Goal: Task Accomplishment & Management: Use online tool/utility

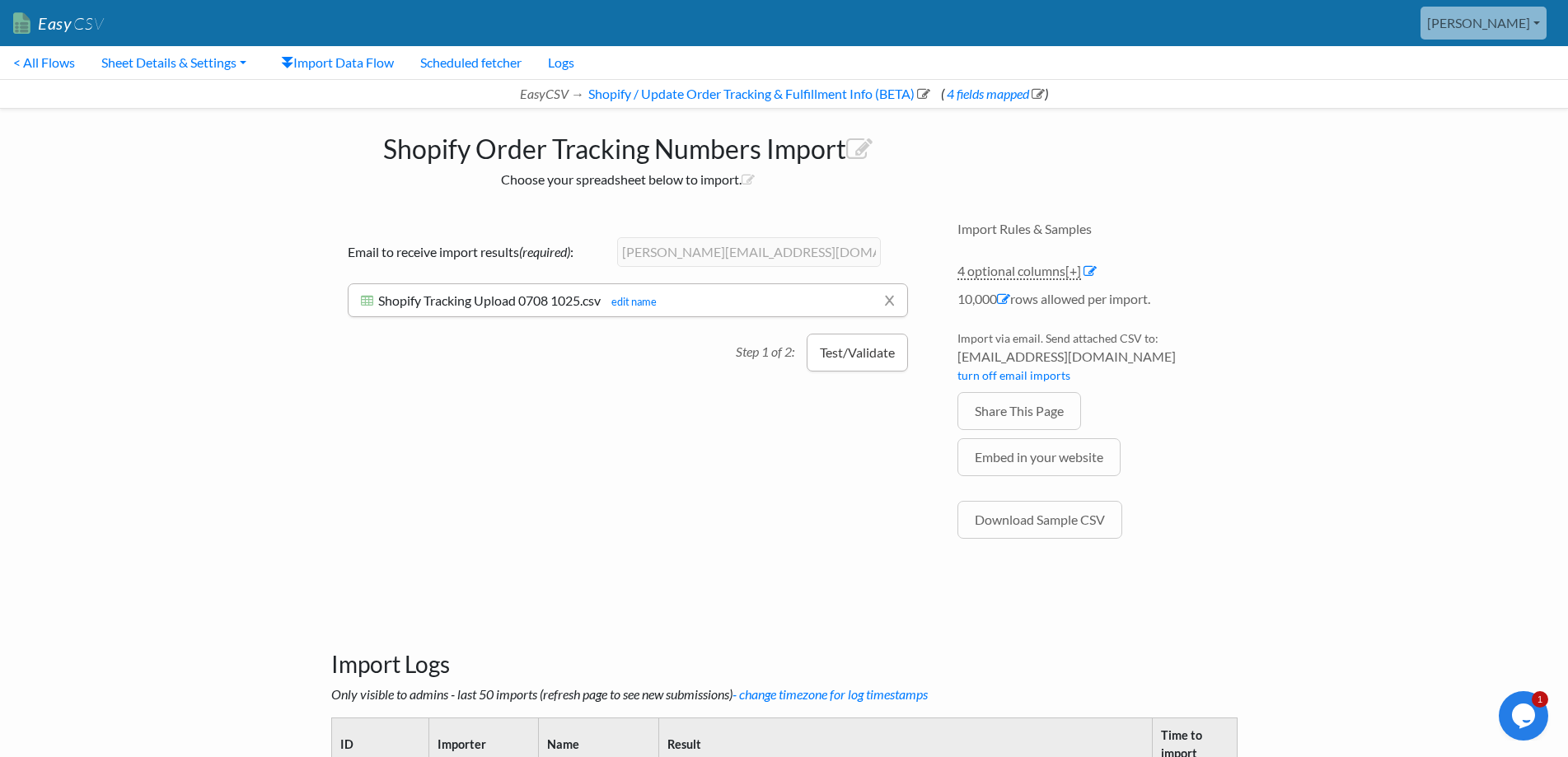
click at [831, 348] on button "Test/Validate" at bounding box center [857, 352] width 101 height 38
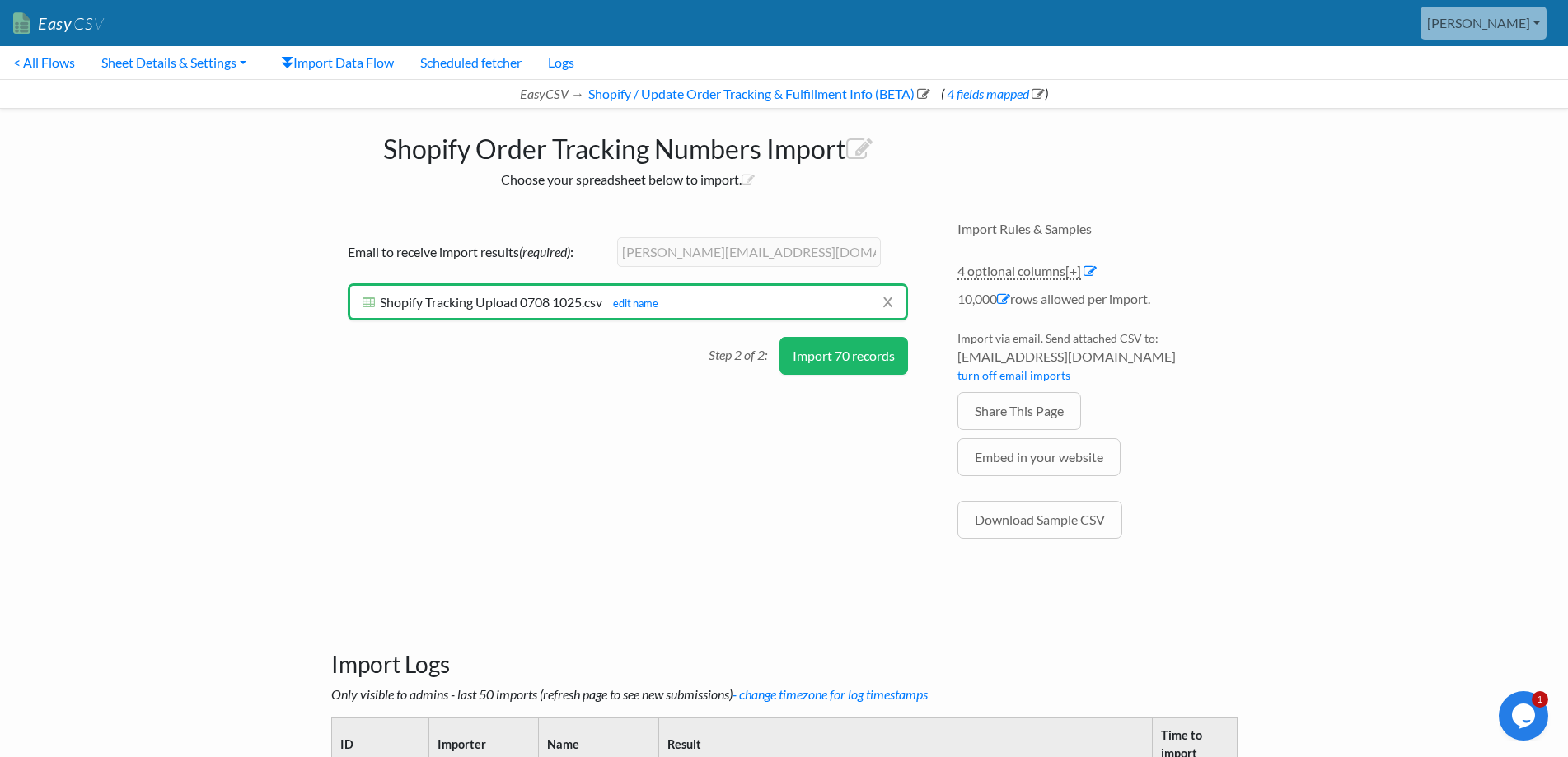
click at [842, 361] on button "Import 70 records" at bounding box center [843, 356] width 129 height 38
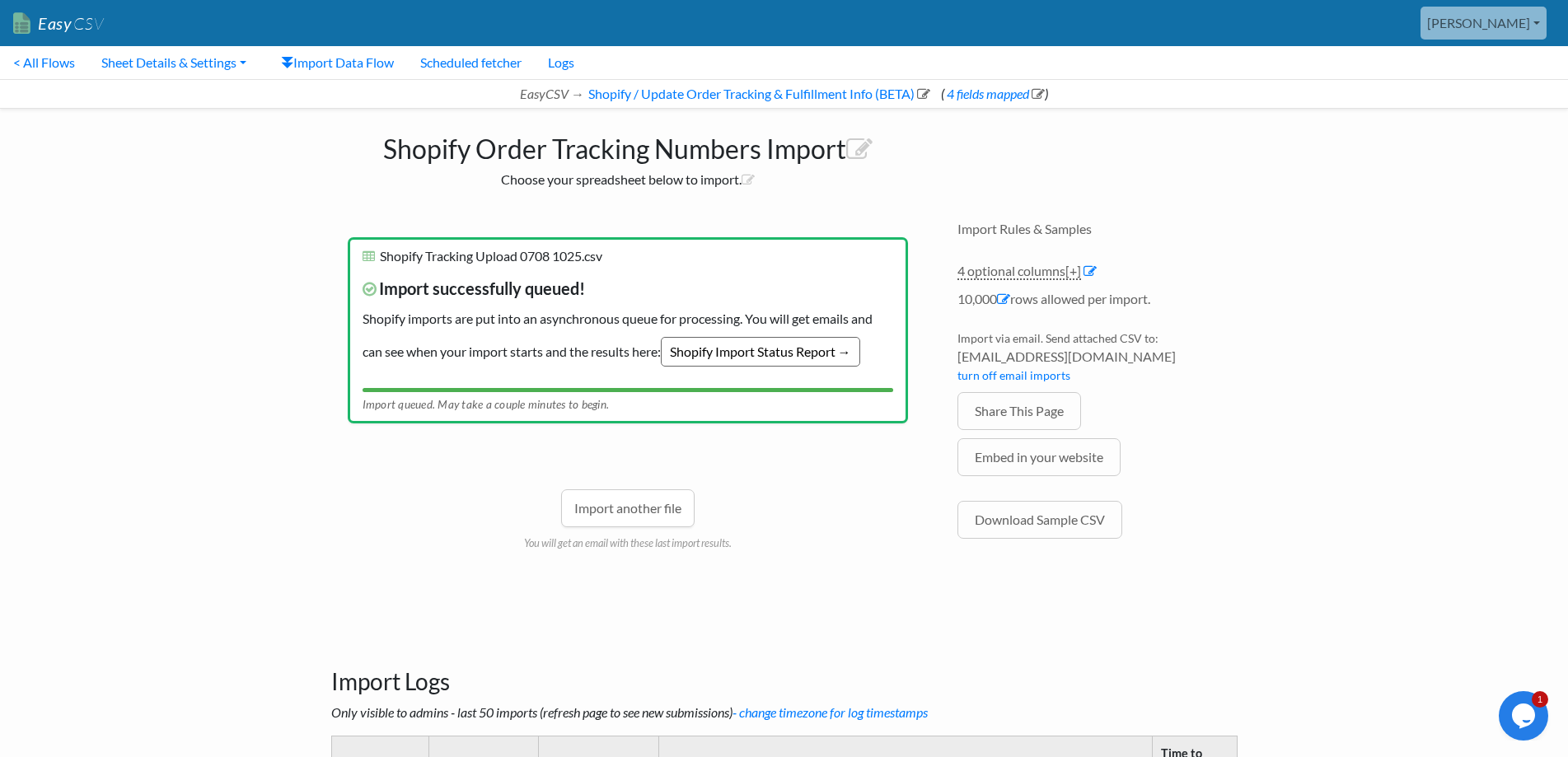
click at [780, 338] on link "Shopify Import Status Report →" at bounding box center [760, 351] width 199 height 29
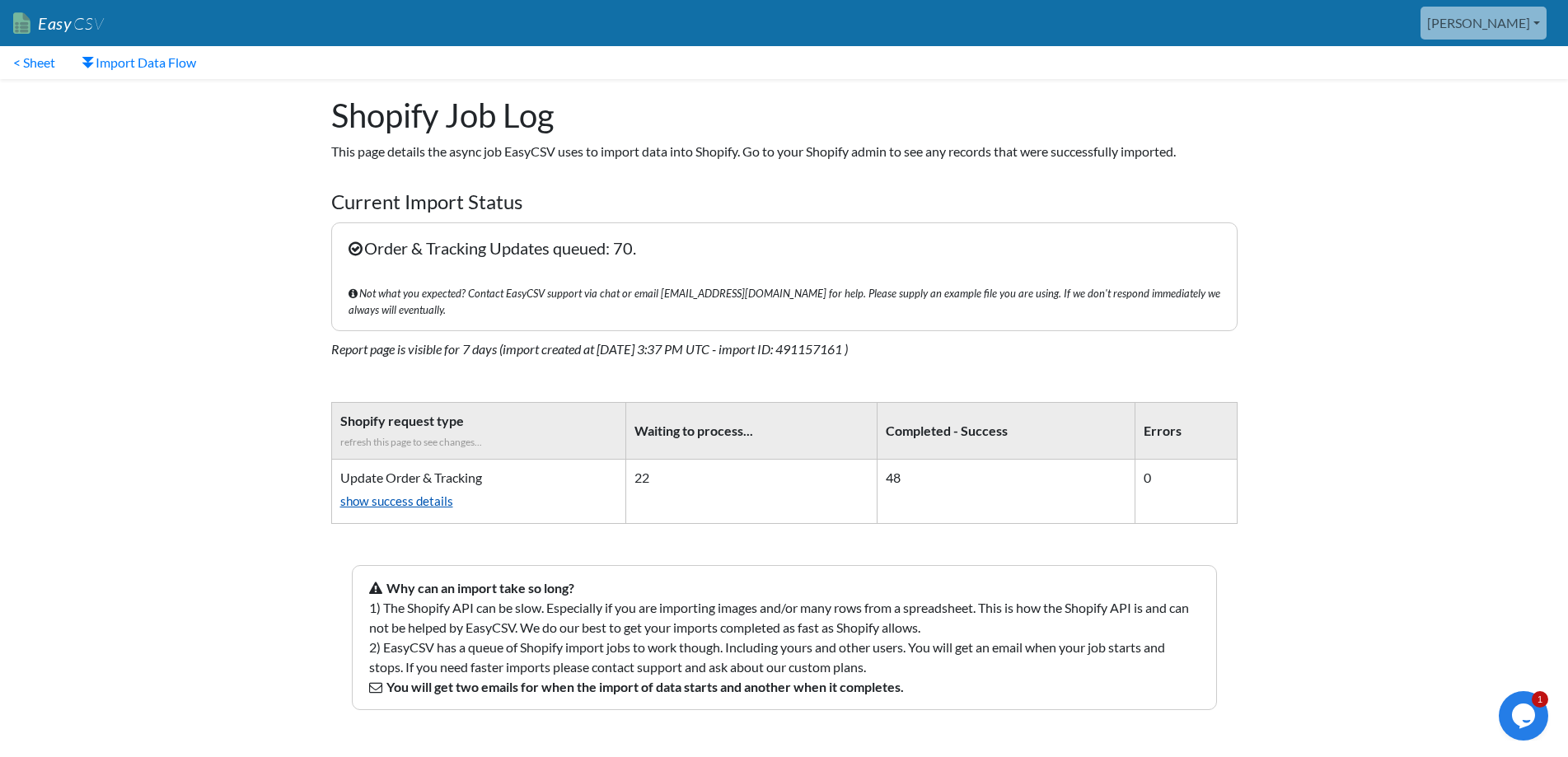
click at [423, 487] on link "show success details" at bounding box center [478, 501] width 277 height 28
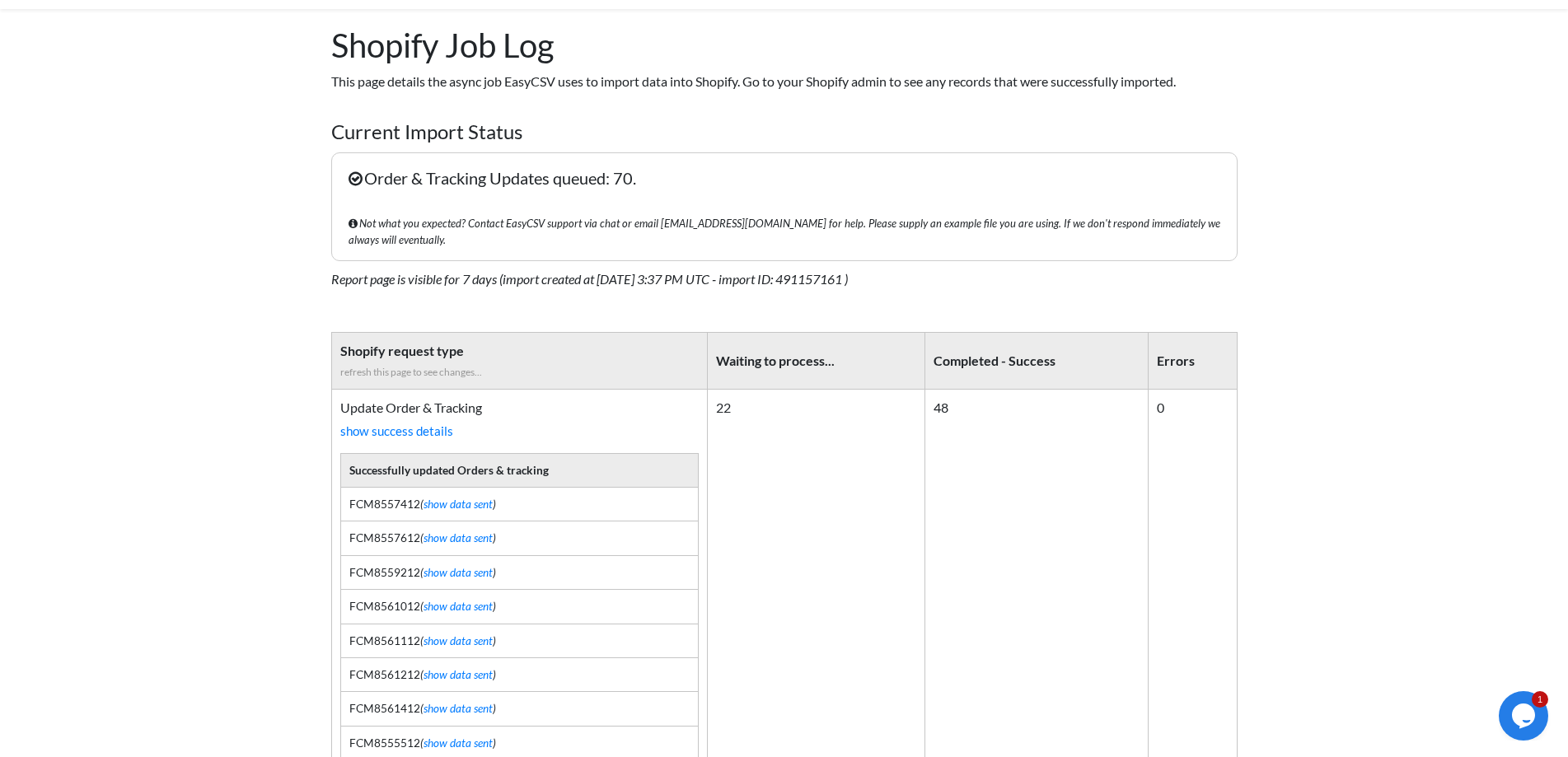
scroll to position [165, 0]
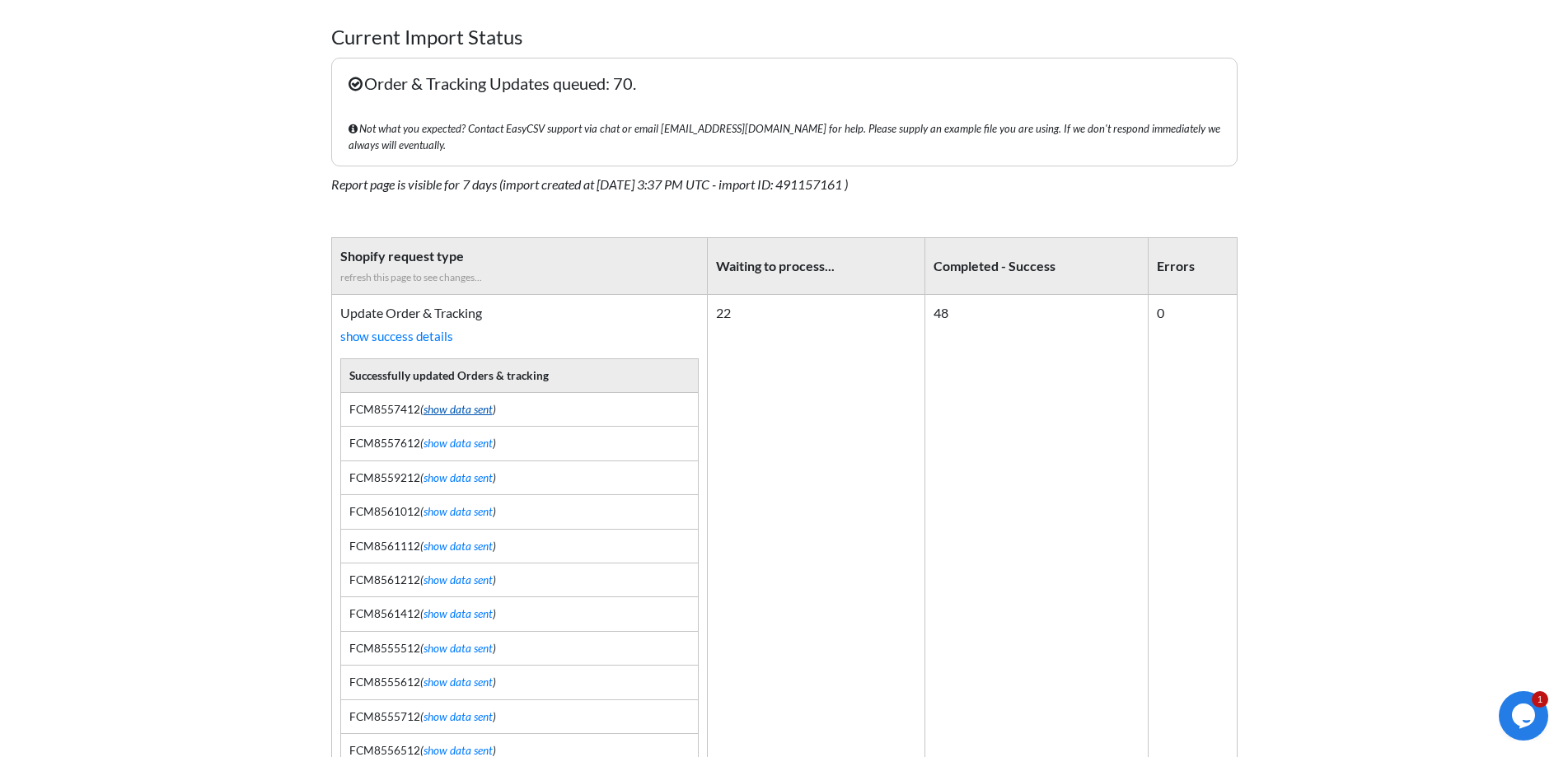
click at [472, 403] on link "show data sent" at bounding box center [458, 409] width 69 height 13
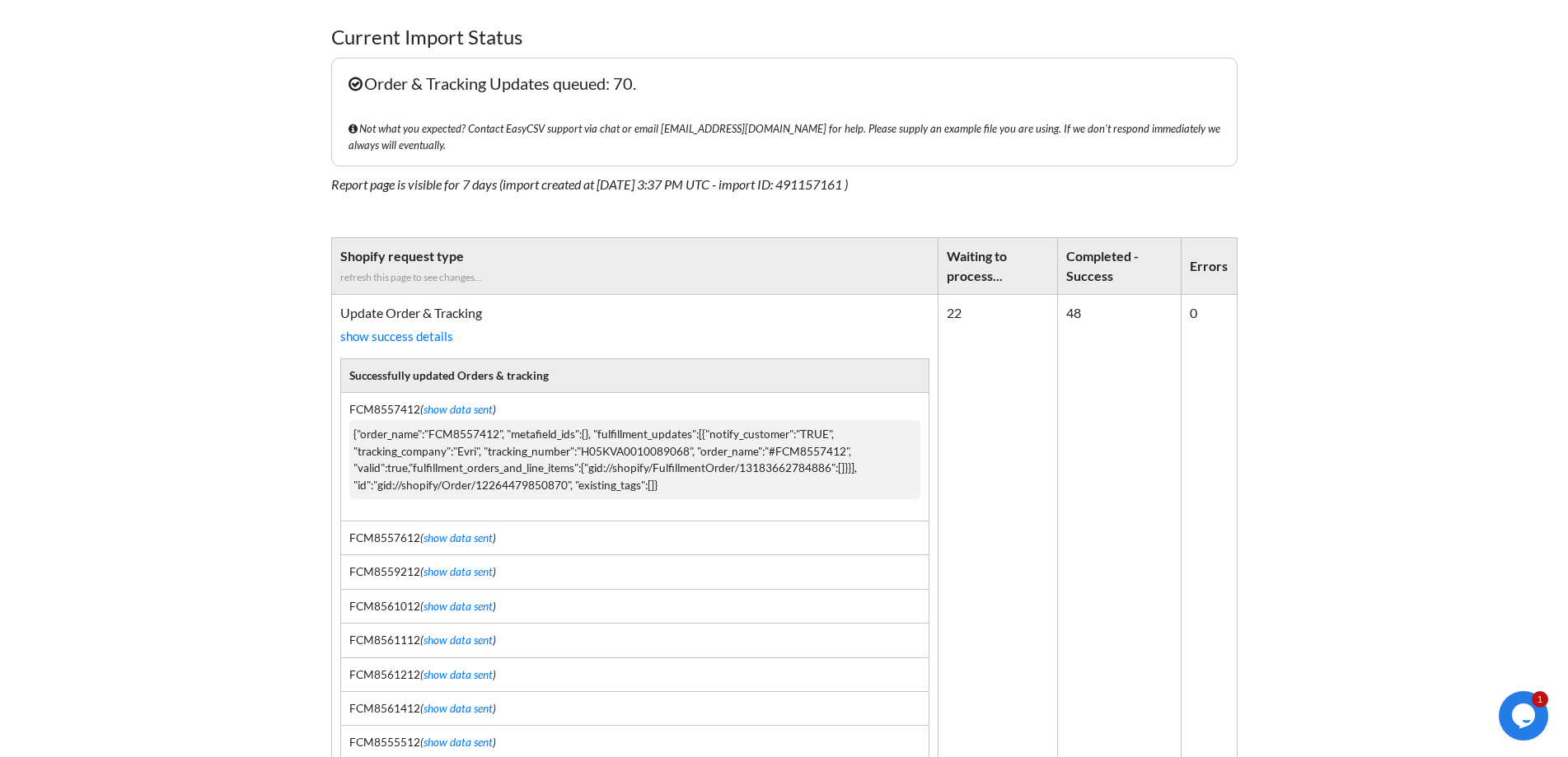
click at [487, 392] on td "FCM8557412 ( show data sent ) {"order_name":"FCM8557412", "metafield_ids":{}, "…" at bounding box center [635, 456] width 589 height 129
click at [469, 403] on link "show data sent" at bounding box center [458, 409] width 69 height 13
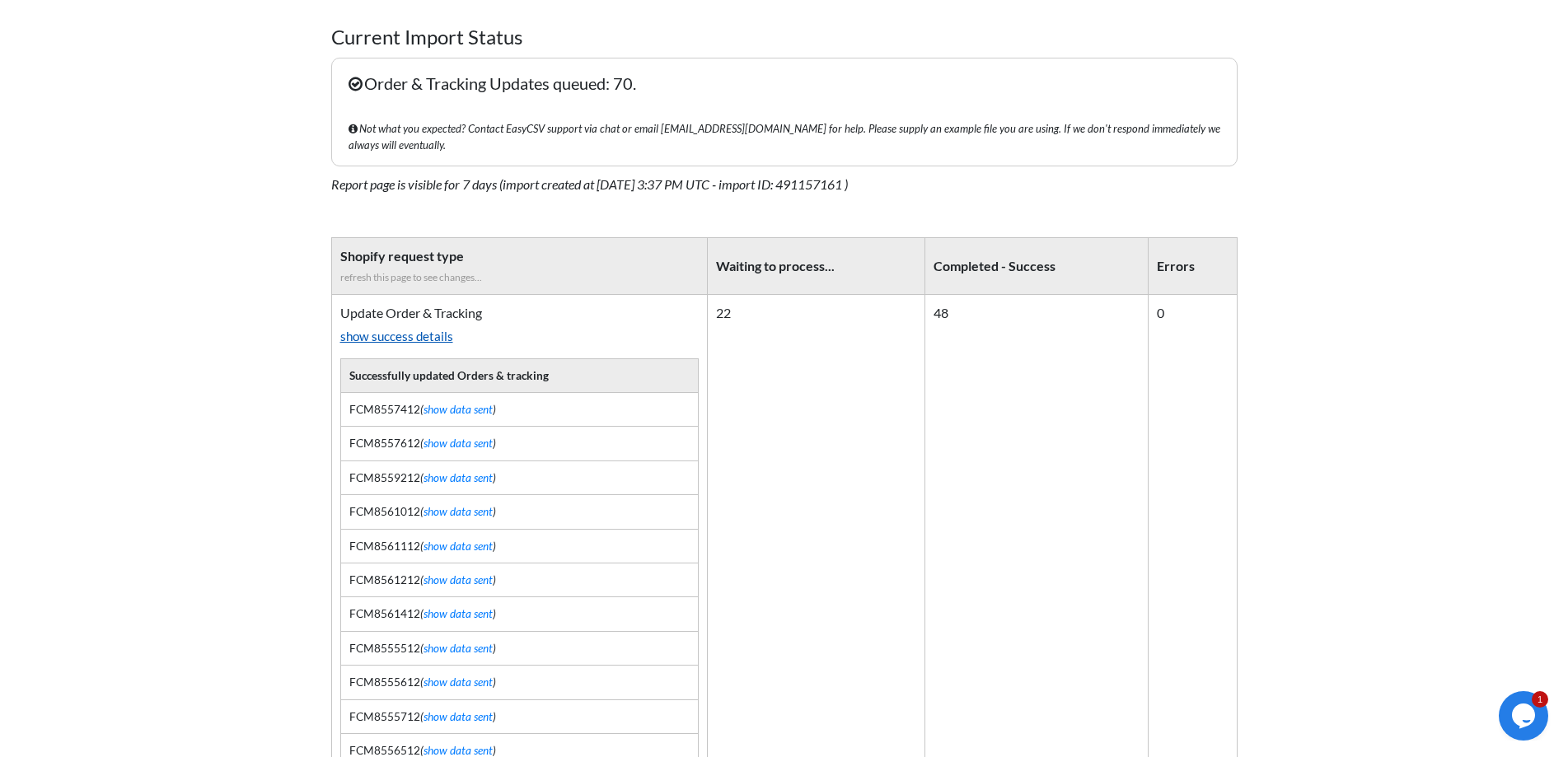
click at [410, 323] on link "show success details" at bounding box center [520, 336] width 359 height 28
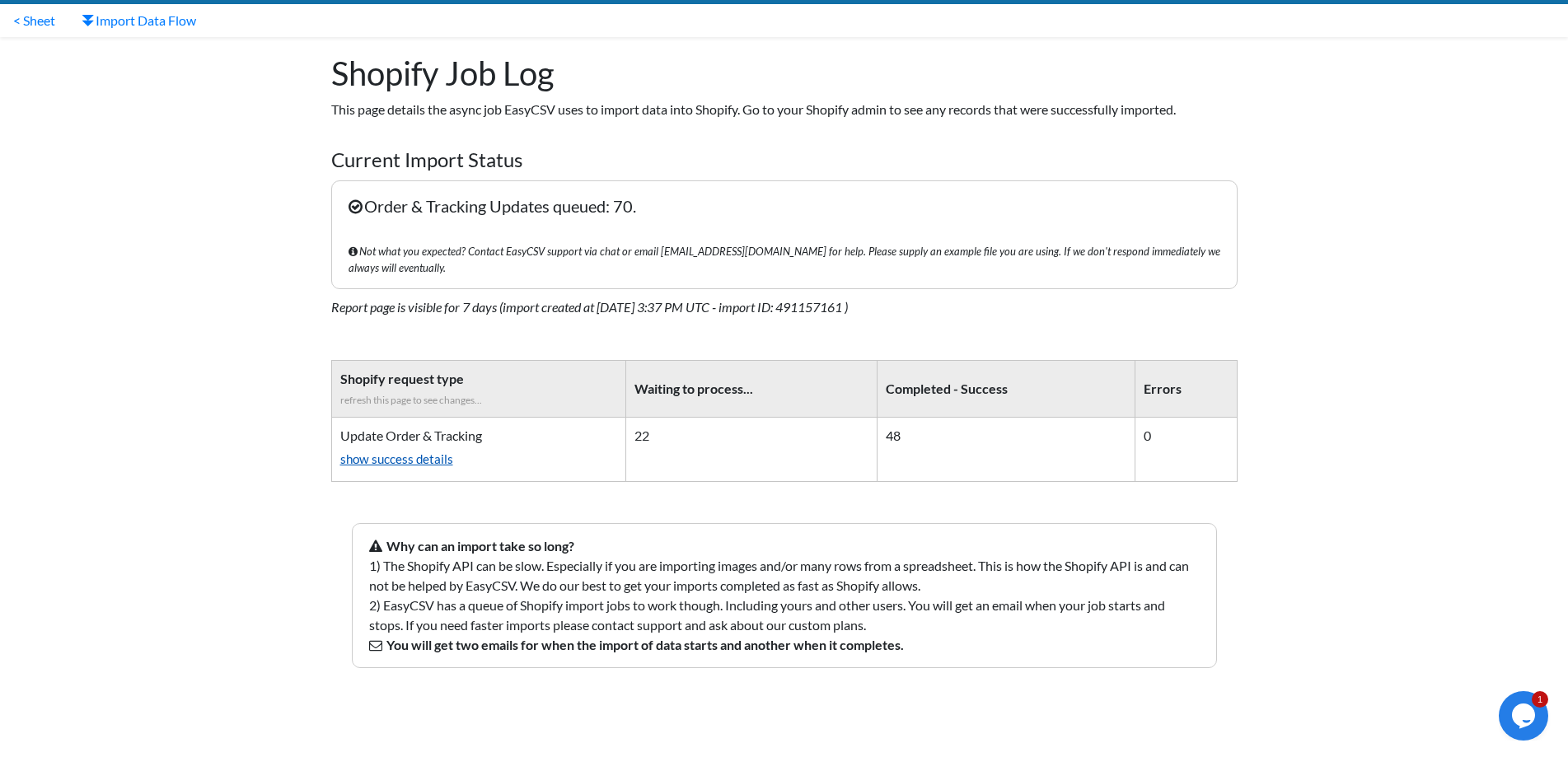
scroll to position [26, 0]
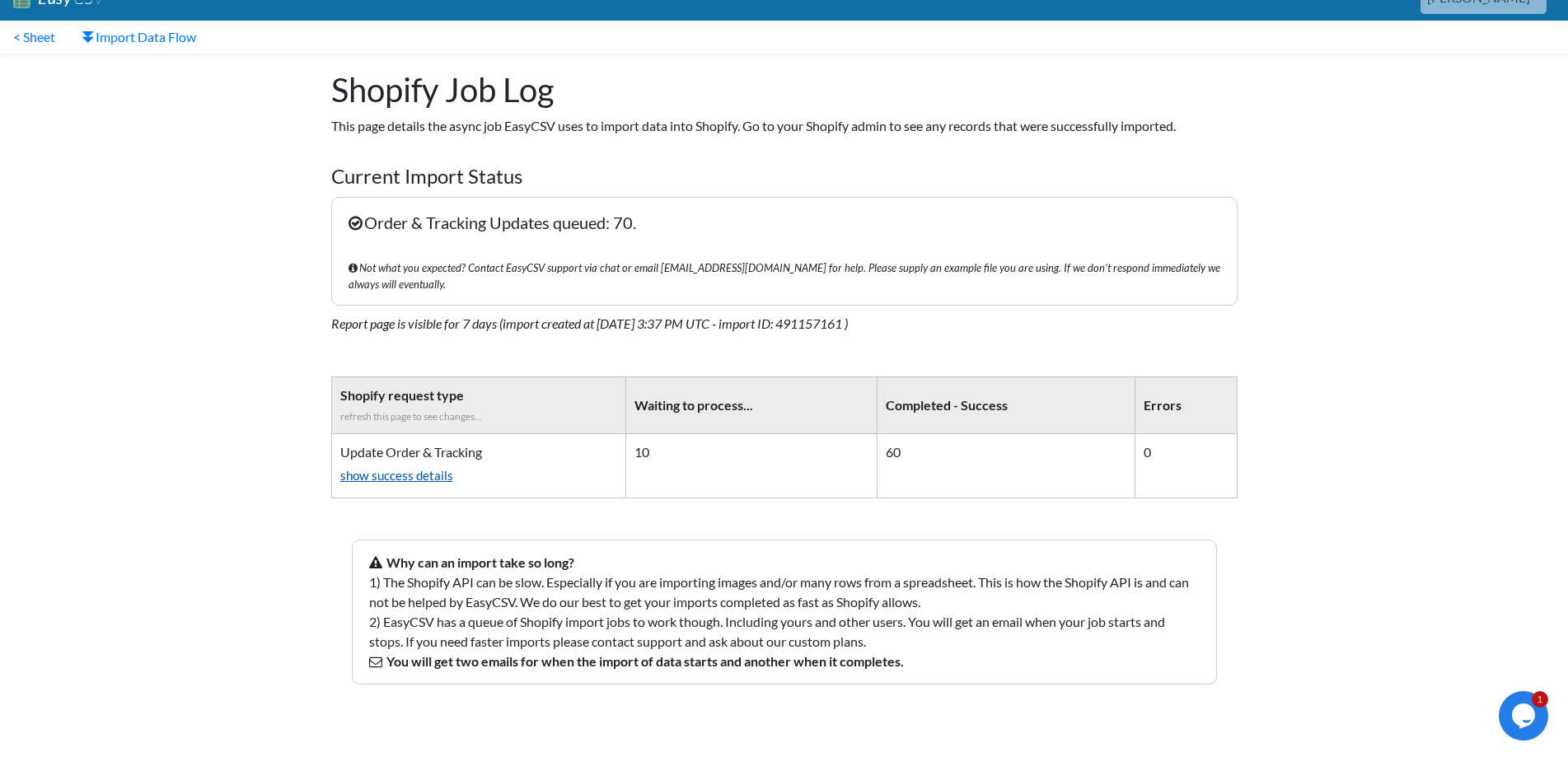
click at [395, 464] on link "show success details" at bounding box center [478, 476] width 277 height 28
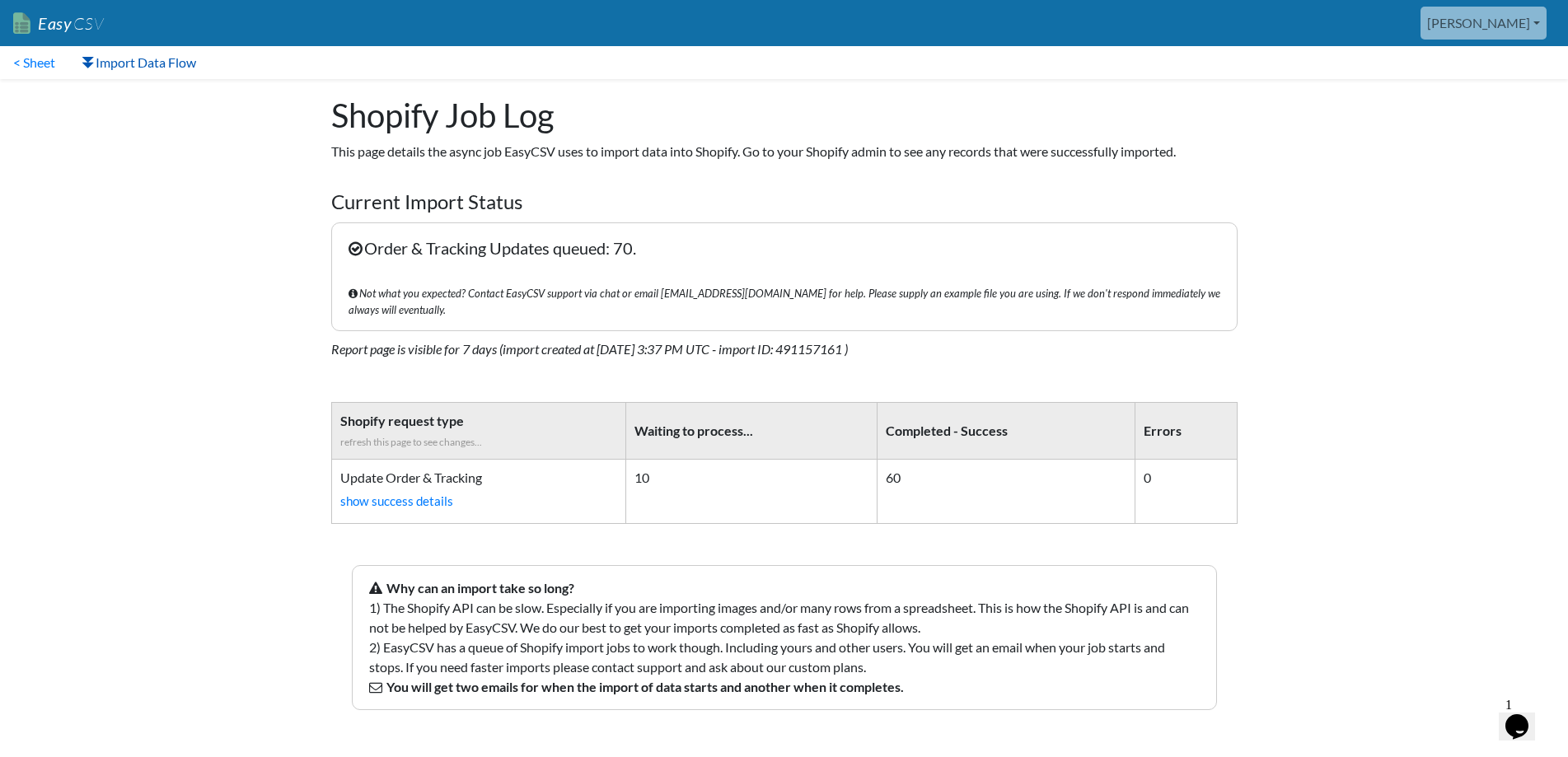
click at [112, 70] on link "Import Data Flow" at bounding box center [139, 62] width 141 height 33
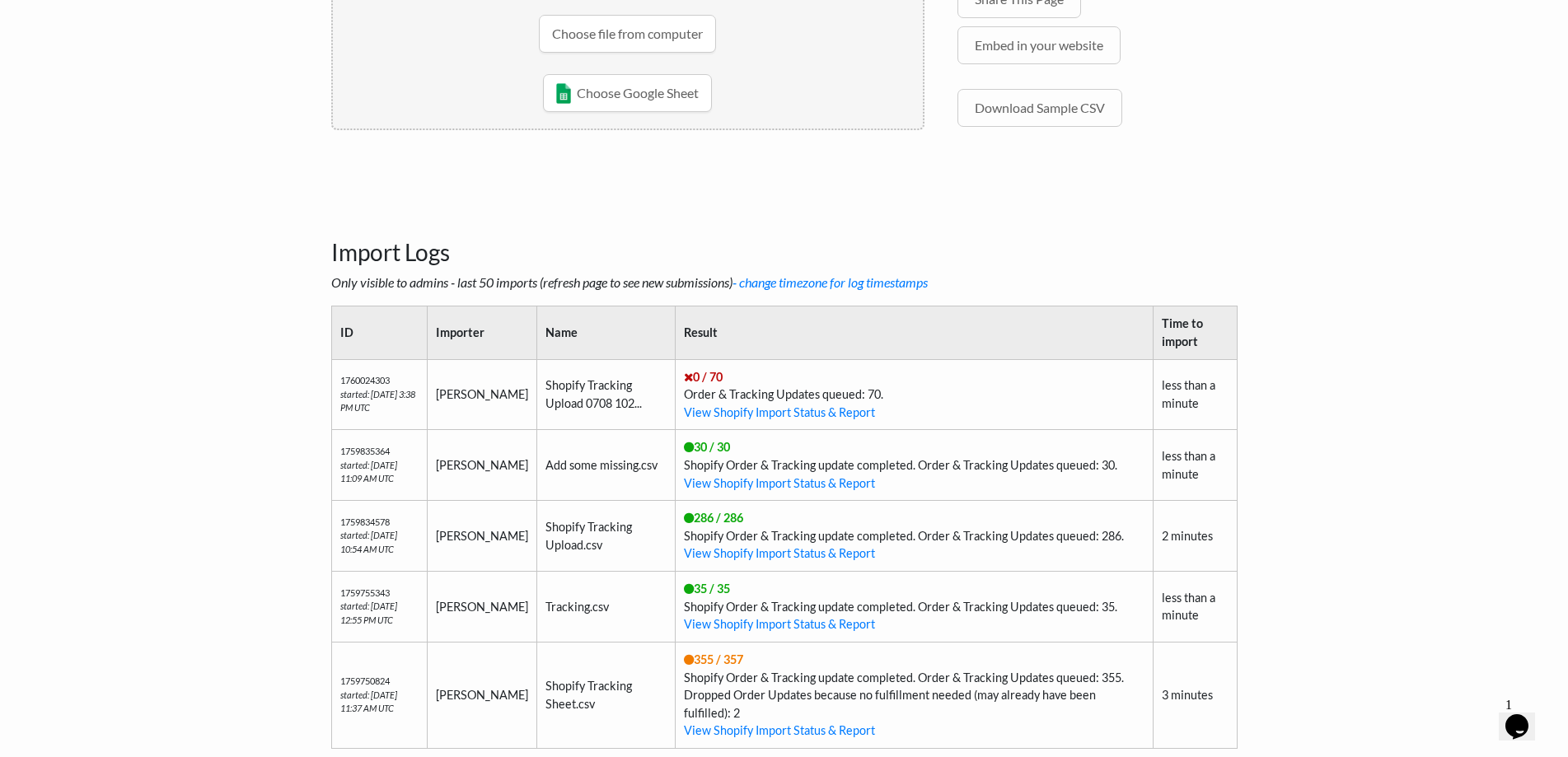
scroll to position [478, 0]
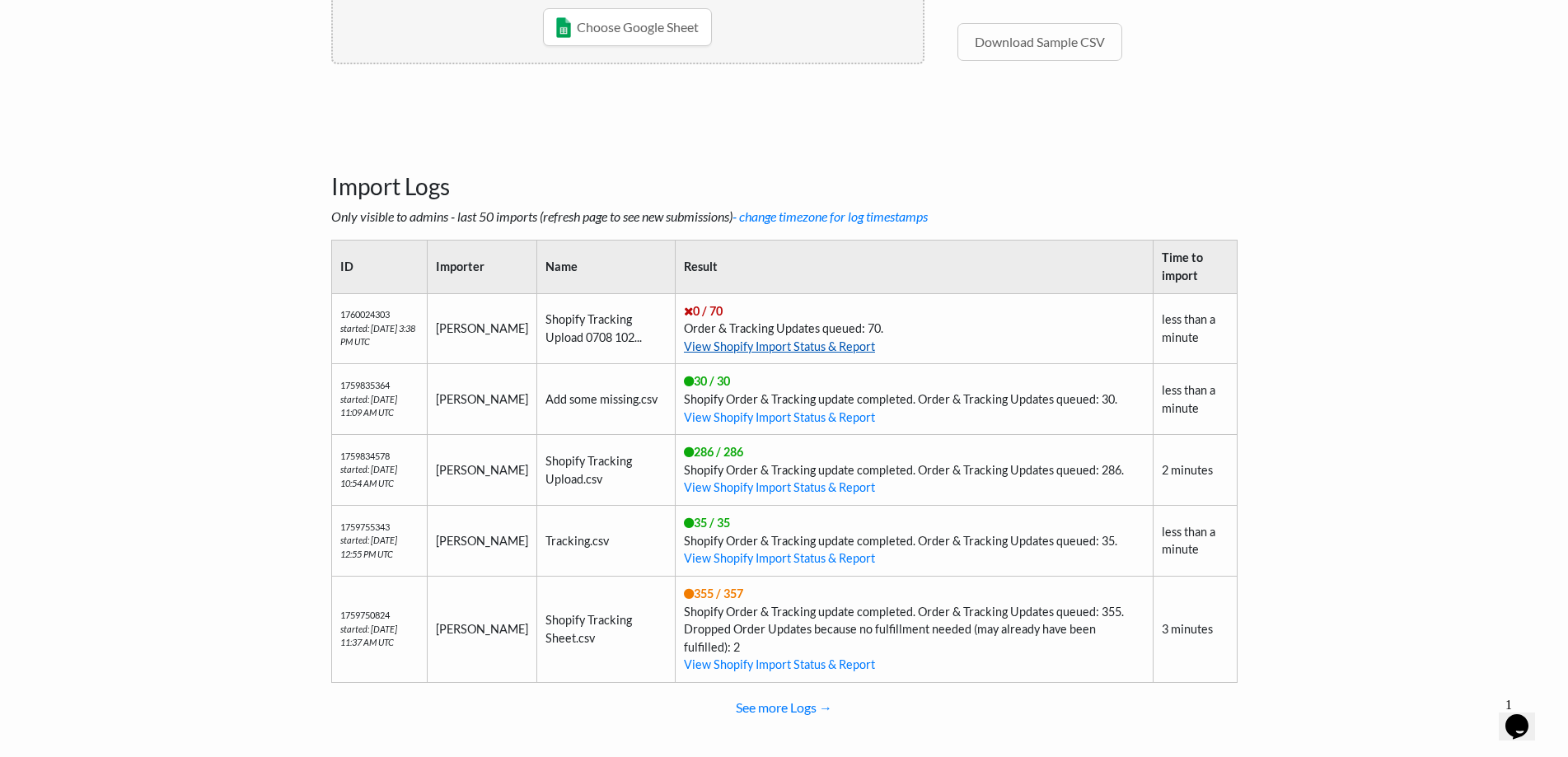
click at [684, 349] on link "View Shopify Import Status & Report" at bounding box center [779, 347] width 191 height 14
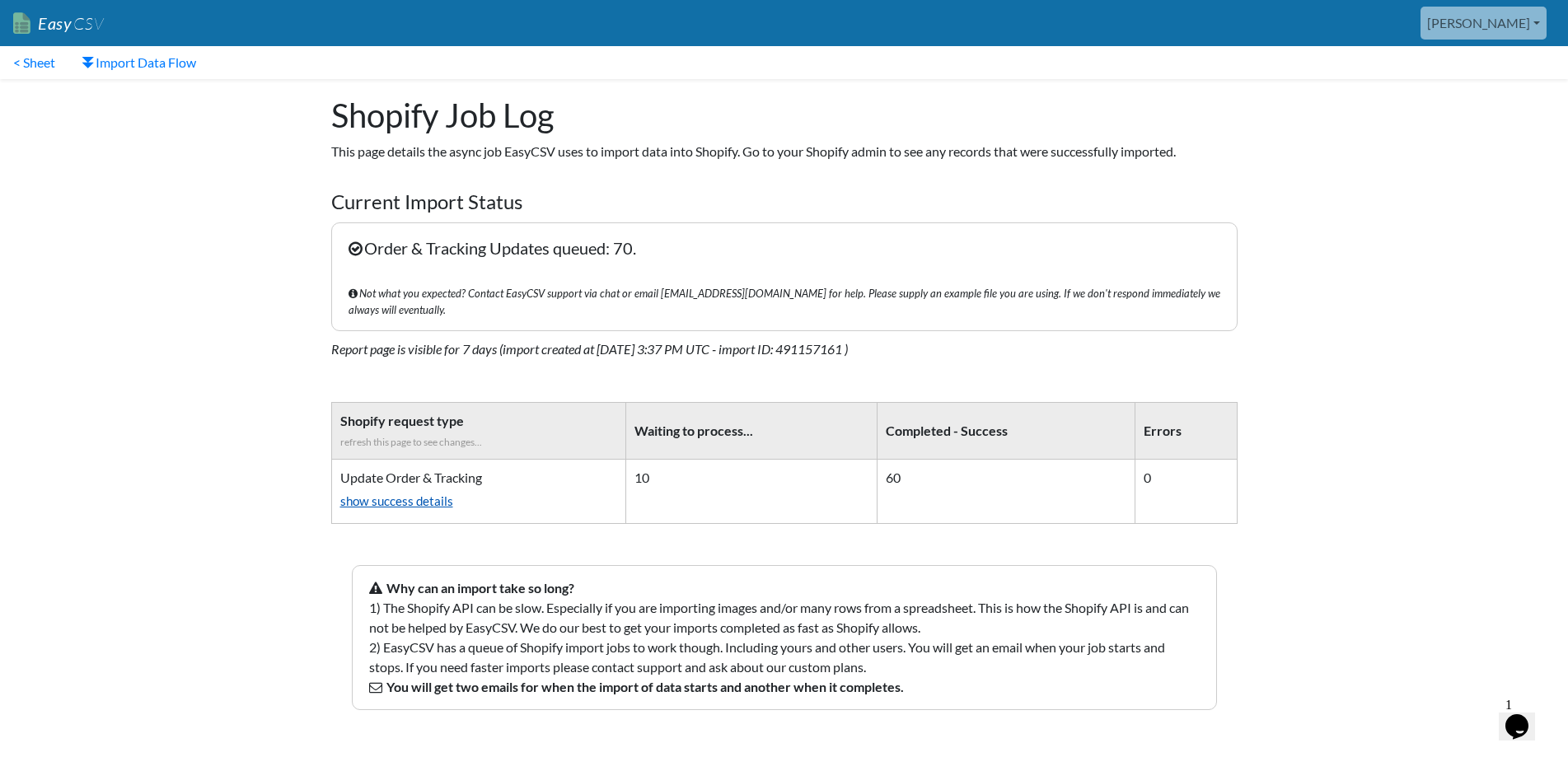
click at [416, 487] on link "show success details" at bounding box center [478, 501] width 277 height 28
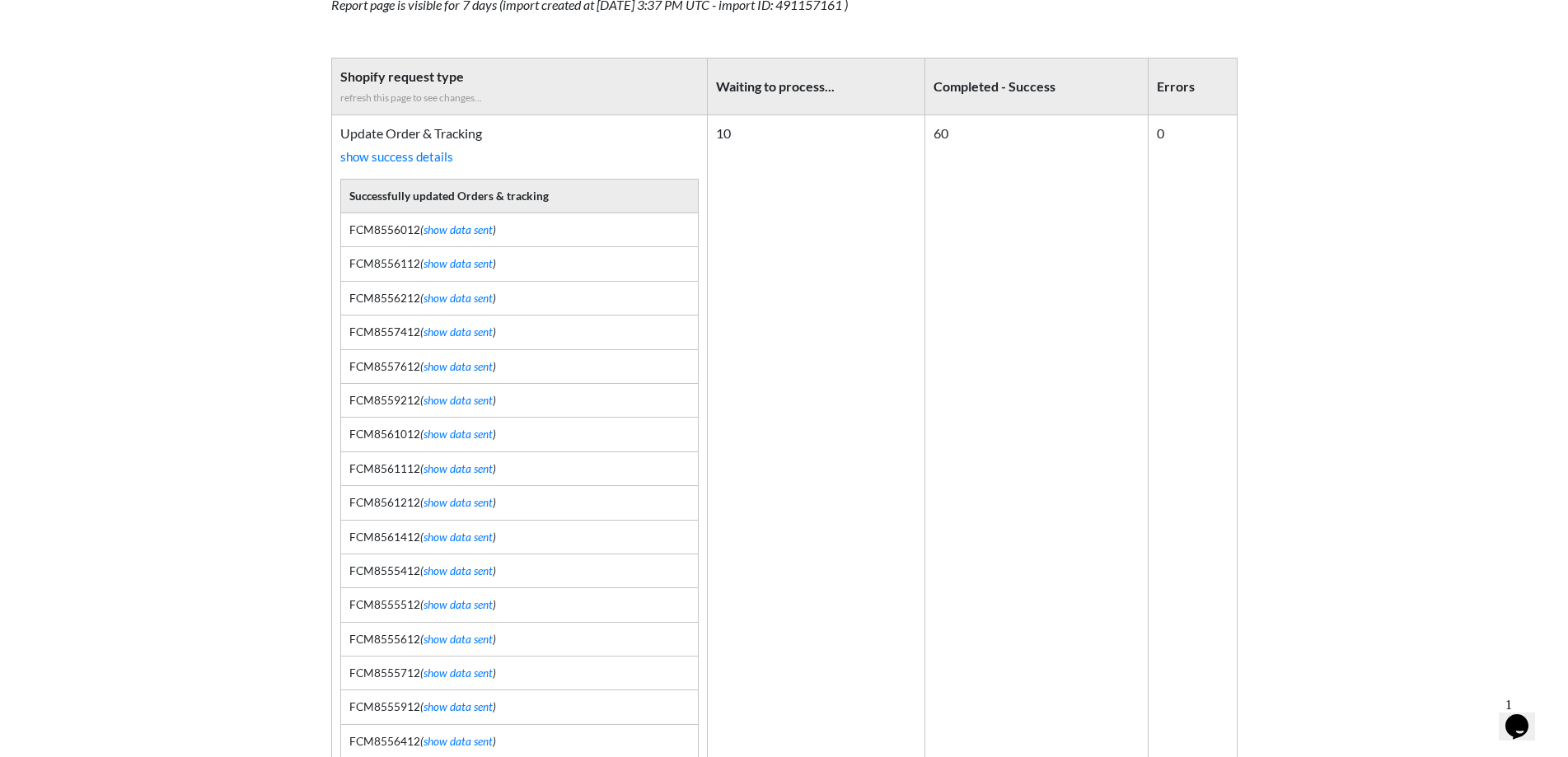
scroll to position [495, 0]
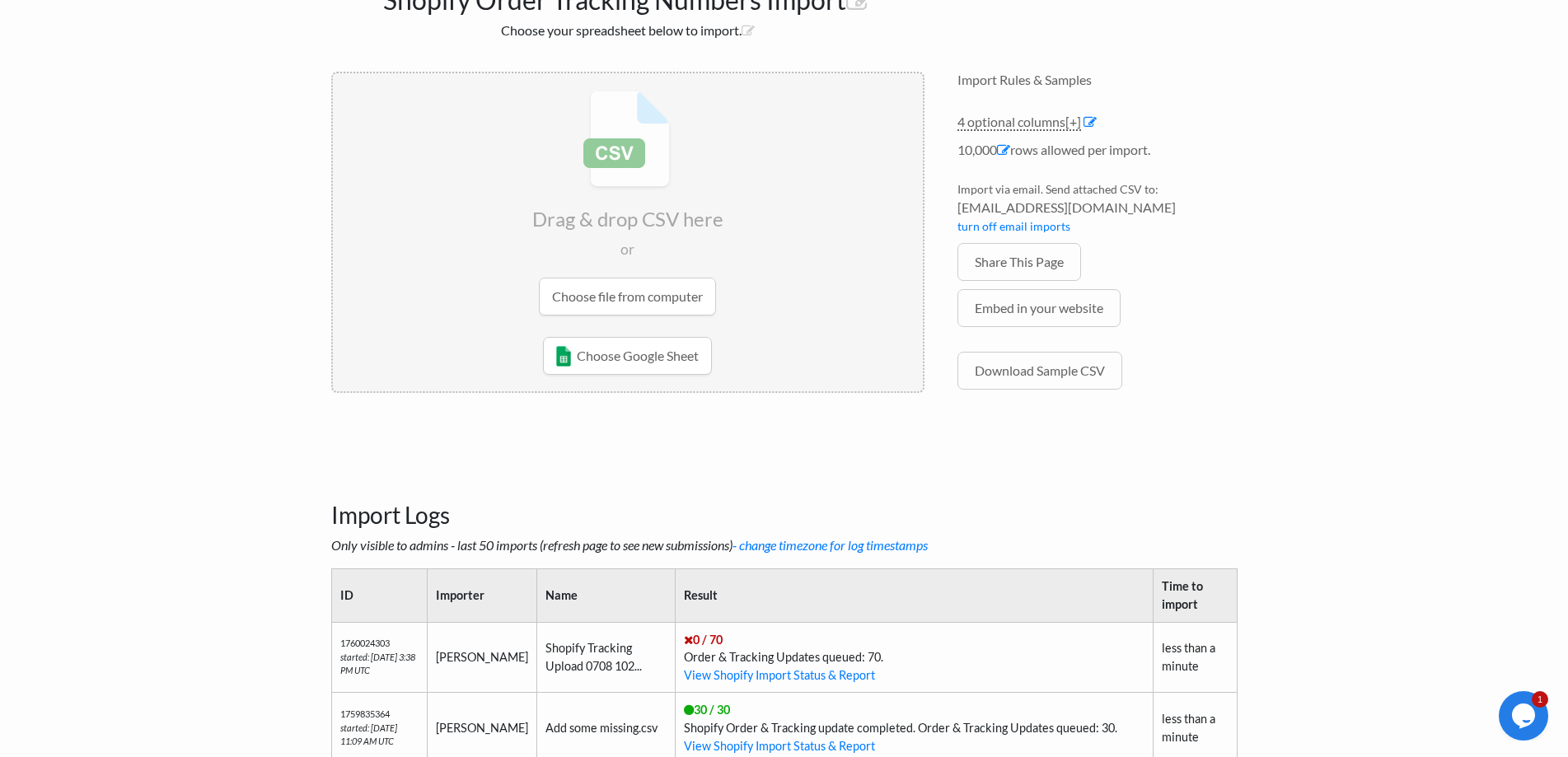
scroll to position [149, 0]
click at [634, 309] on input "file" at bounding box center [627, 204] width 590 height 260
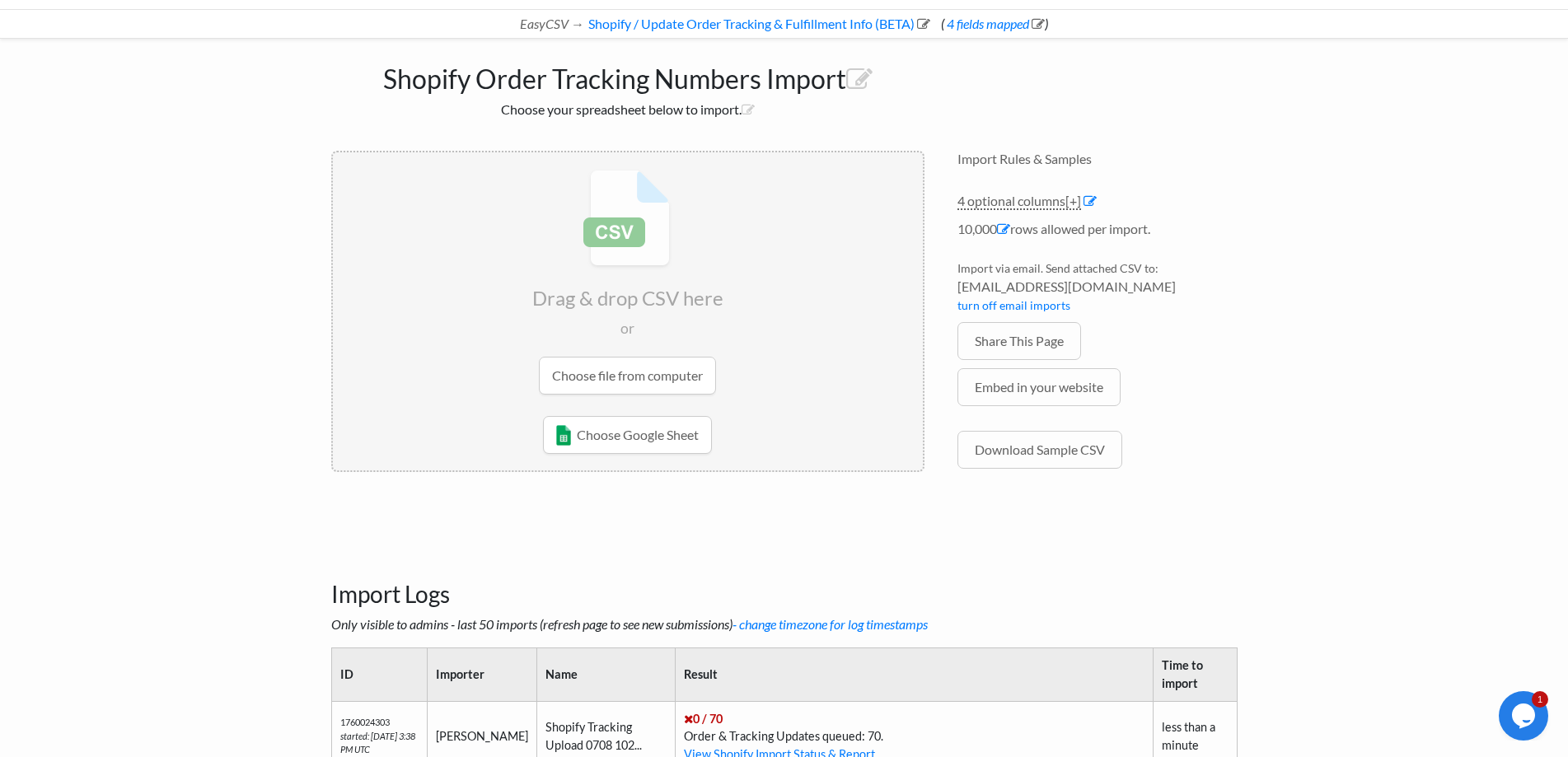
scroll to position [66, 0]
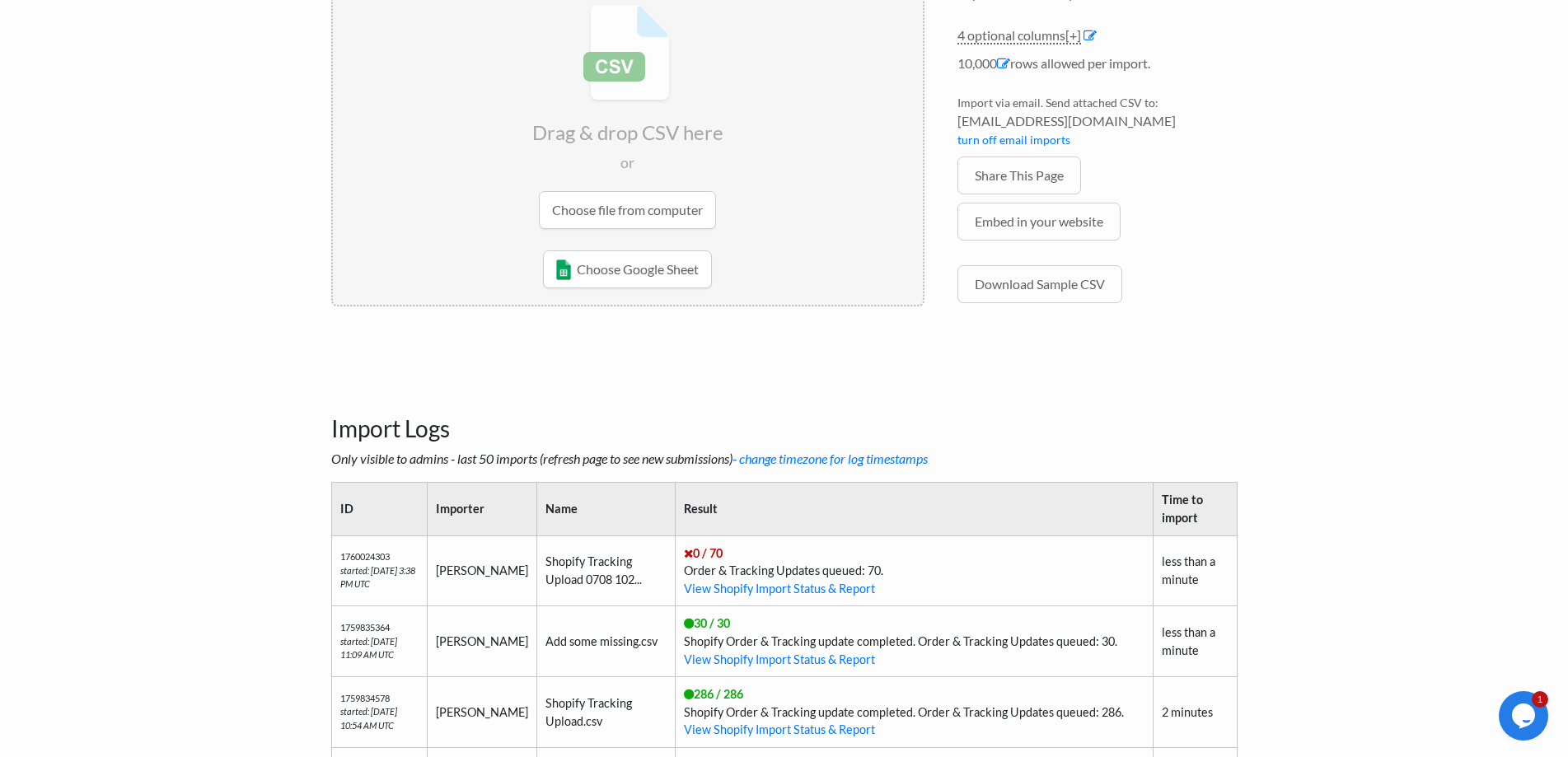
scroll to position [140, 0]
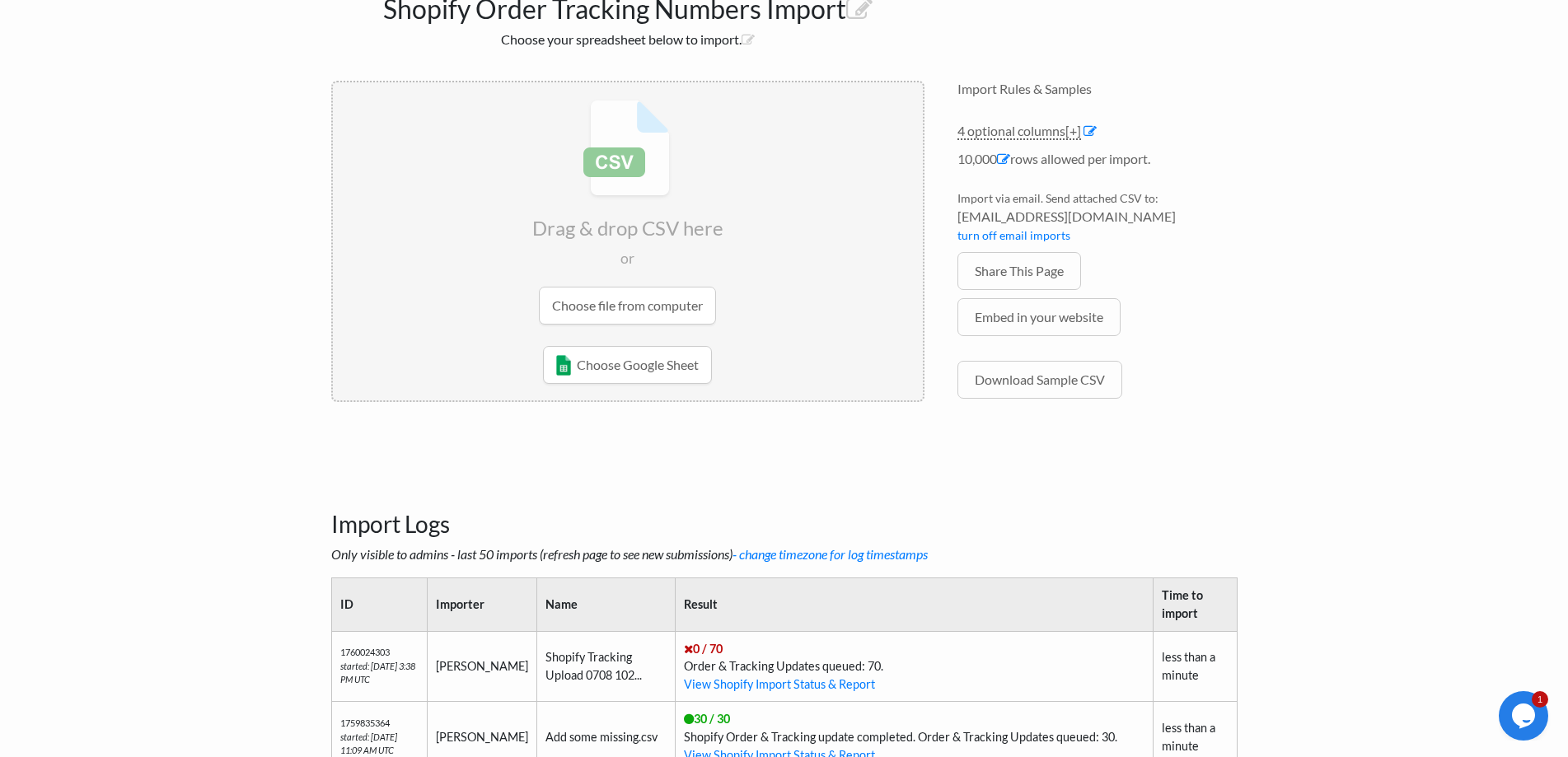
click at [615, 303] on input "file" at bounding box center [627, 213] width 590 height 260
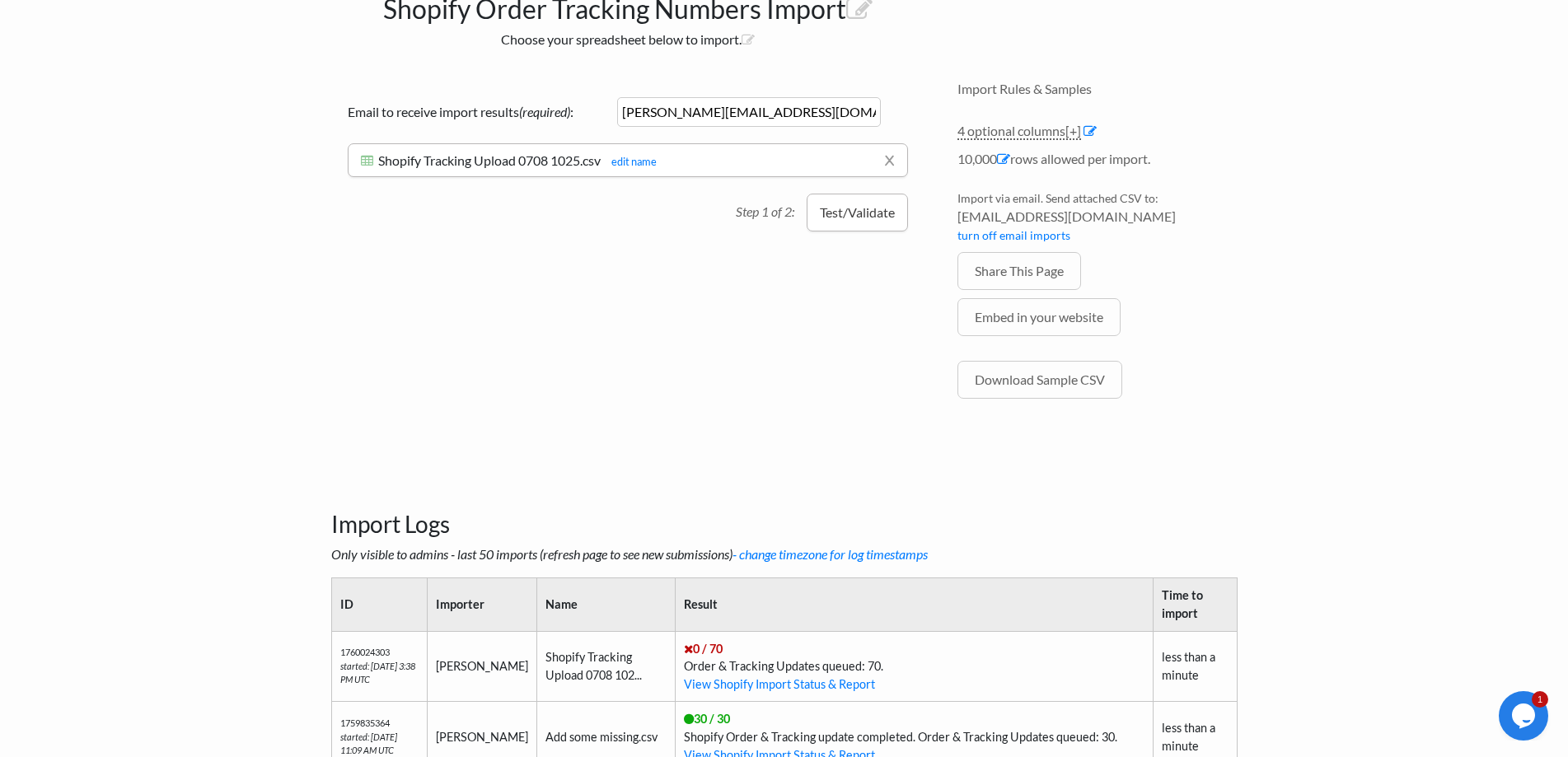
click at [838, 217] on button "Test/Validate" at bounding box center [857, 213] width 101 height 38
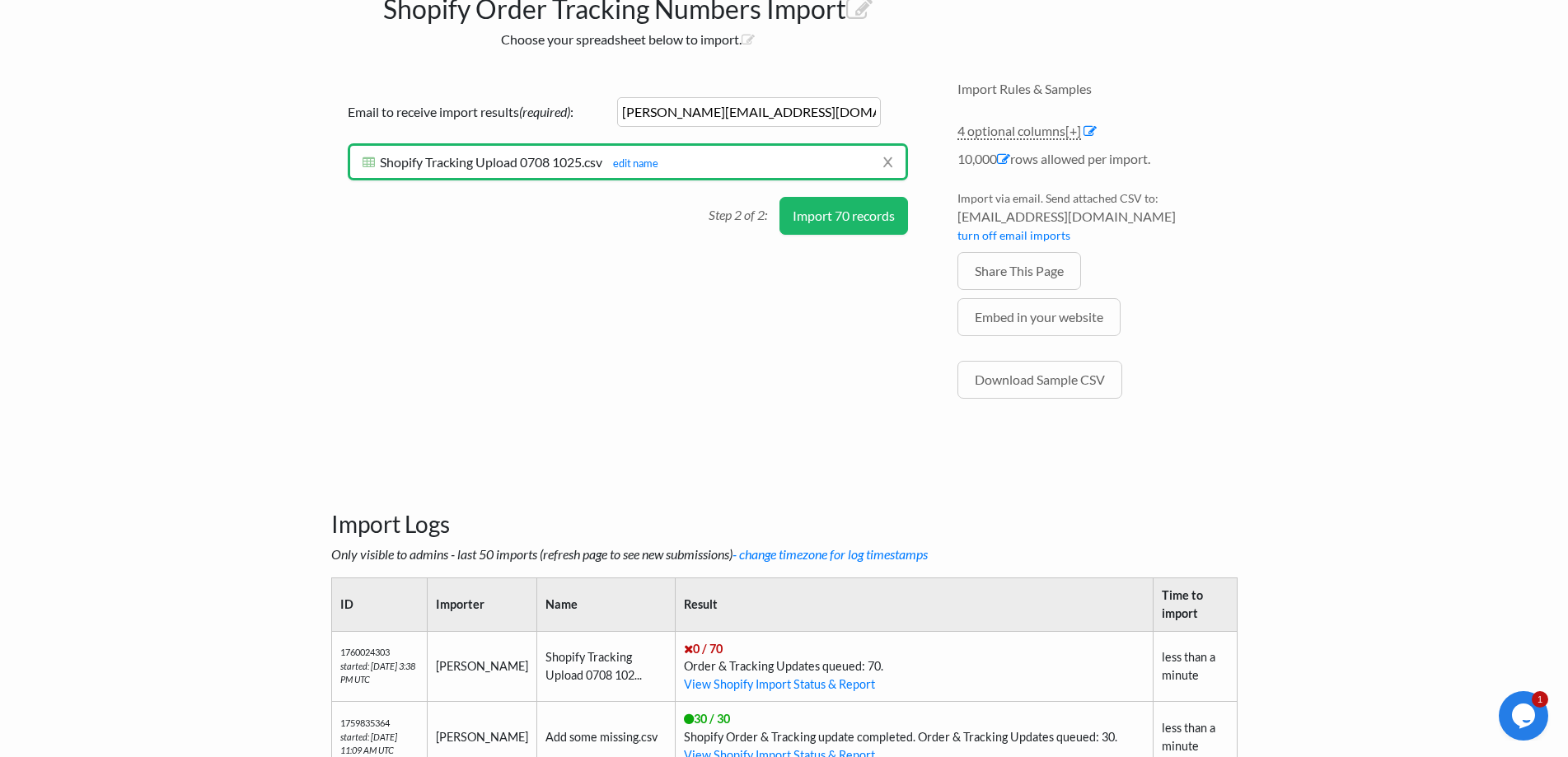
click at [839, 221] on button "Import 70 records" at bounding box center [843, 215] width 129 height 38
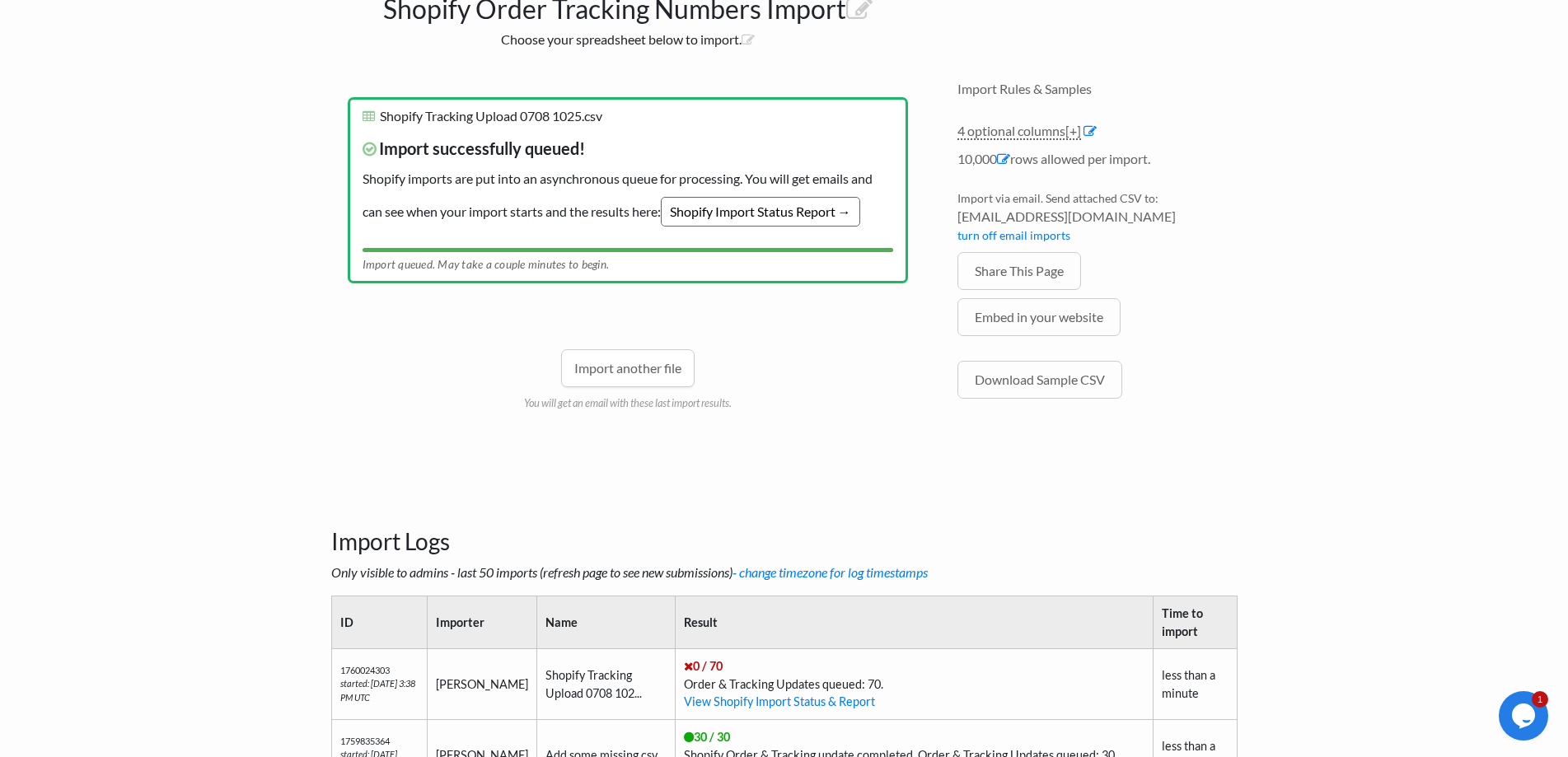
click at [769, 219] on link "Shopify Import Status Report →" at bounding box center [760, 211] width 199 height 29
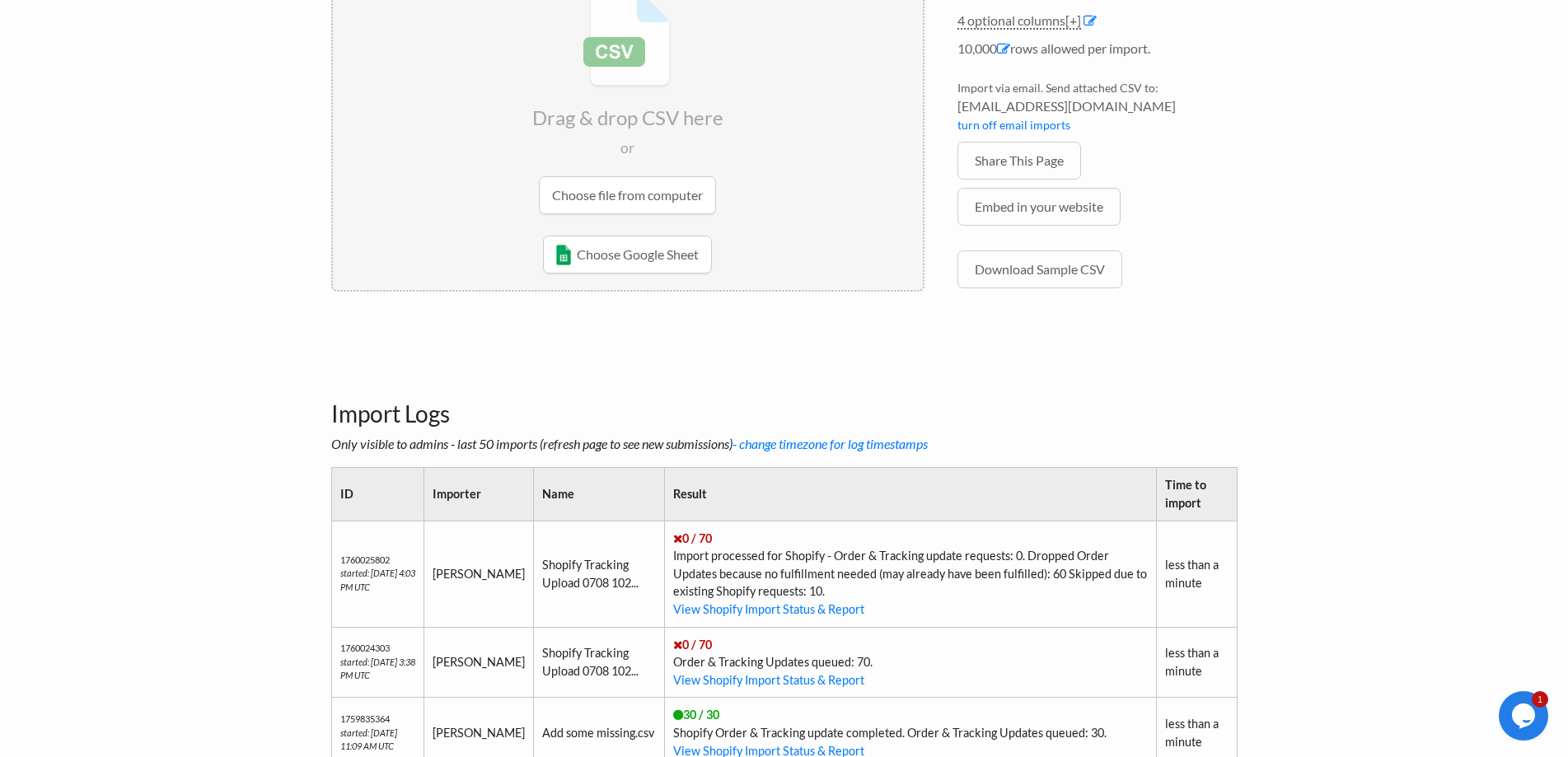
scroll to position [463, 0]
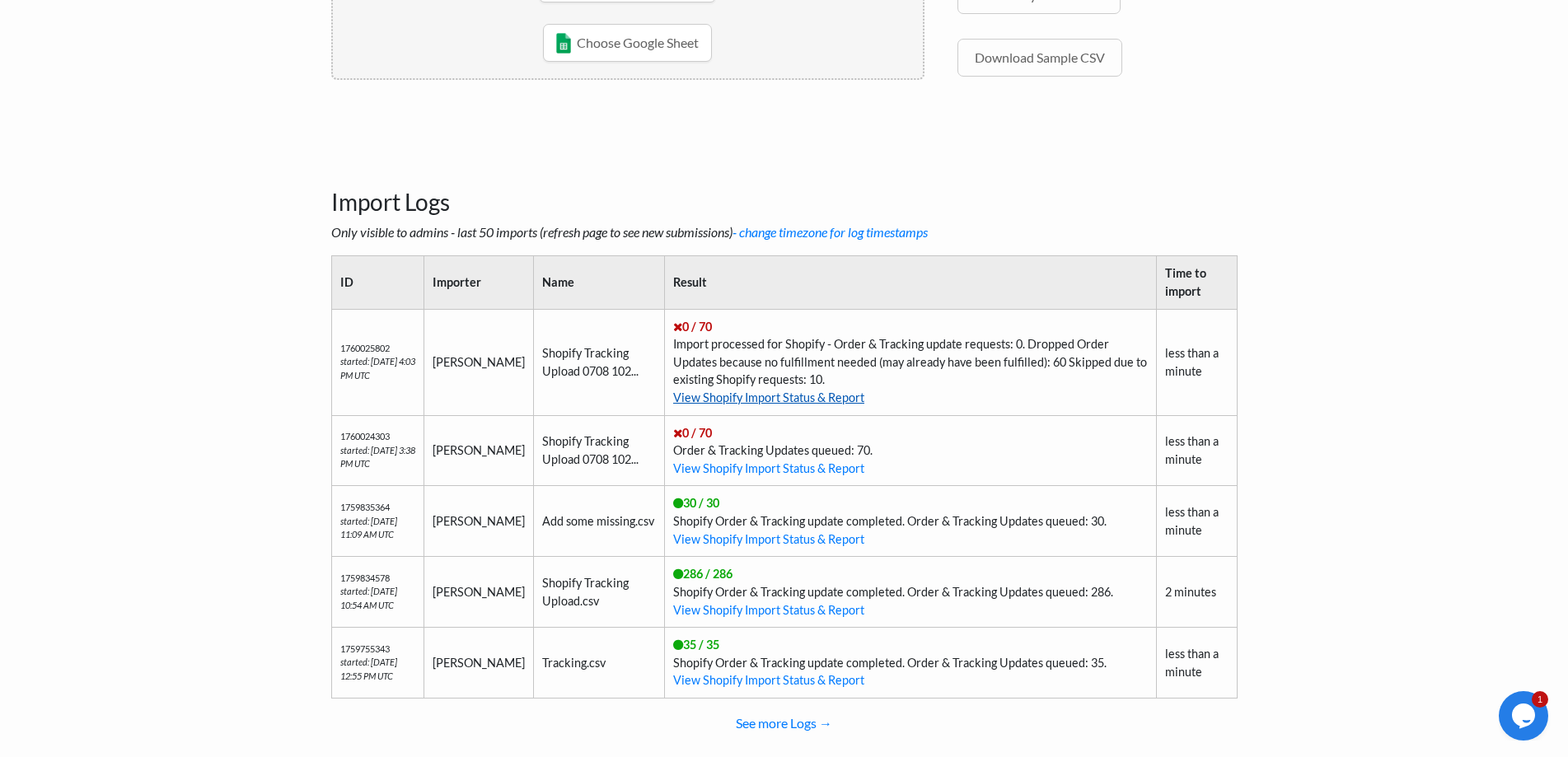
click at [722, 394] on link "View Shopify Import Status & Report" at bounding box center [768, 398] width 191 height 14
